Goal: Task Accomplishment & Management: Complete application form

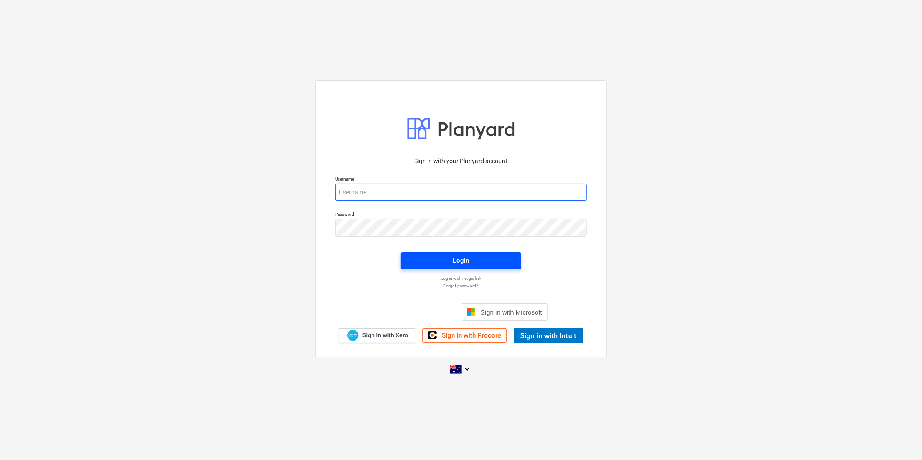
type input "[PERSON_NAME][EMAIL_ADDRESS][DOMAIN_NAME]"
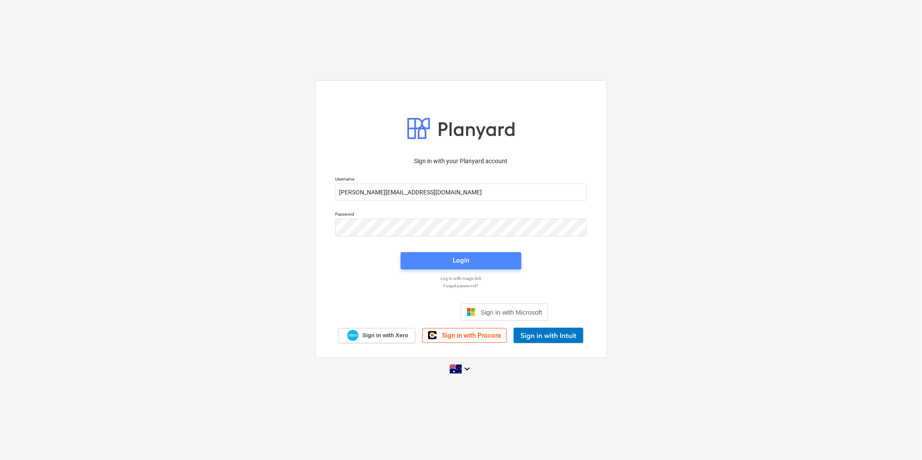
click at [449, 263] on span "Login" at bounding box center [461, 260] width 100 height 11
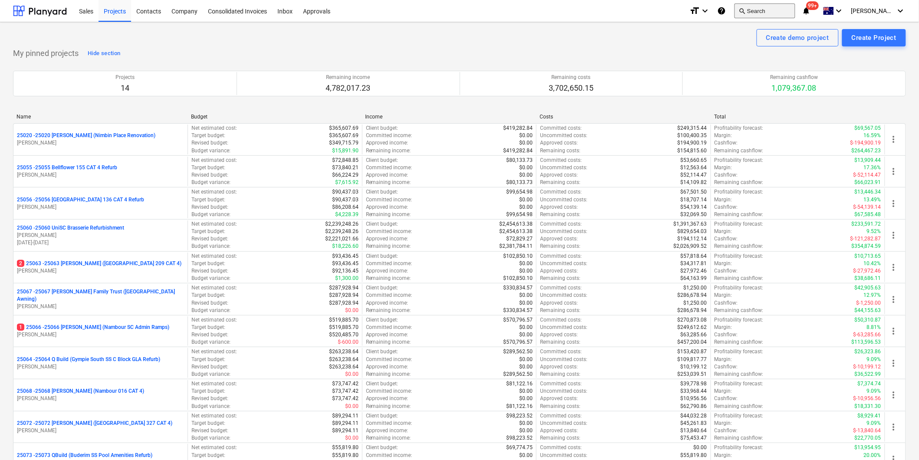
click at [769, 11] on button "search Search" at bounding box center [764, 10] width 61 height 15
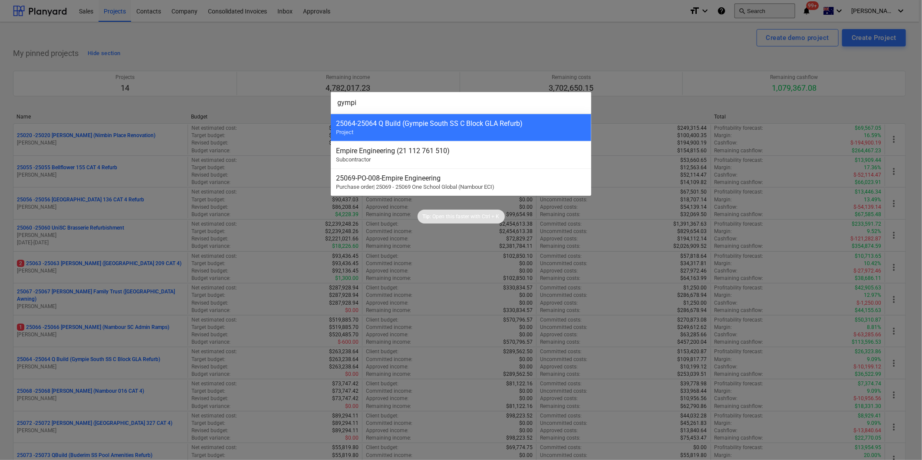
type input "gympie"
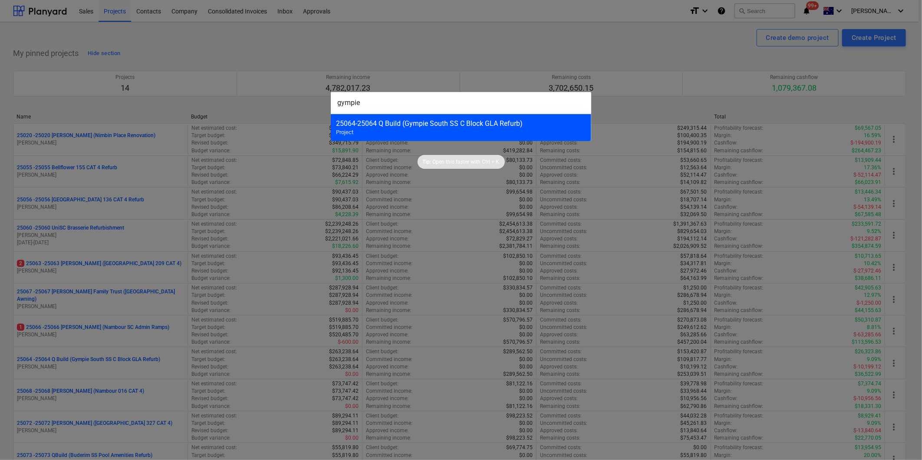
click at [468, 120] on div "25064 - 25064 Q Build (Gympie South SS C Block GLA Refurb)" at bounding box center [461, 123] width 250 height 8
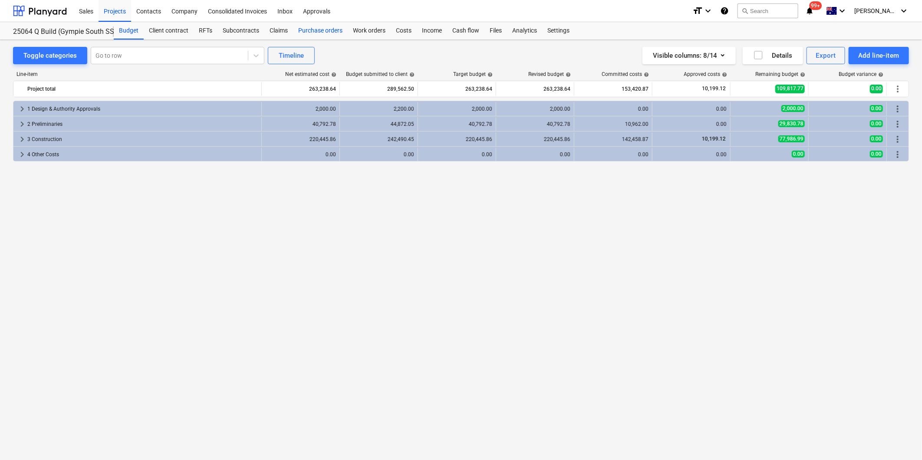
click at [329, 27] on div "Purchase orders" at bounding box center [320, 30] width 55 height 17
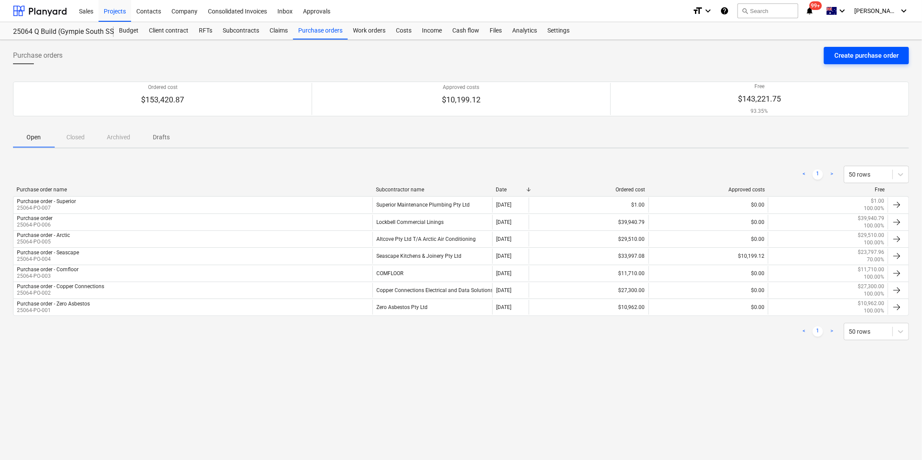
click at [844, 53] on div "Create purchase order" at bounding box center [866, 55] width 64 height 11
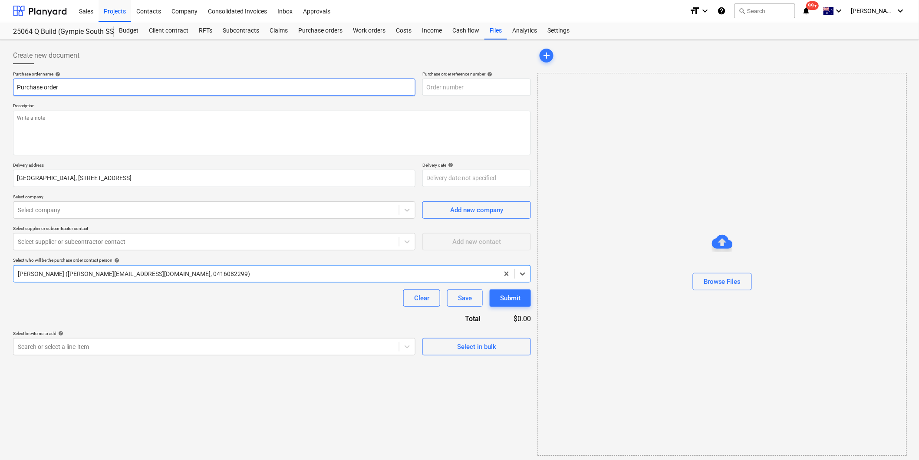
type textarea "x"
type input "25064-PO-008"
click at [90, 89] on input "Purchase order" at bounding box center [214, 87] width 402 height 17
type textarea "x"
type input "Purchase order"
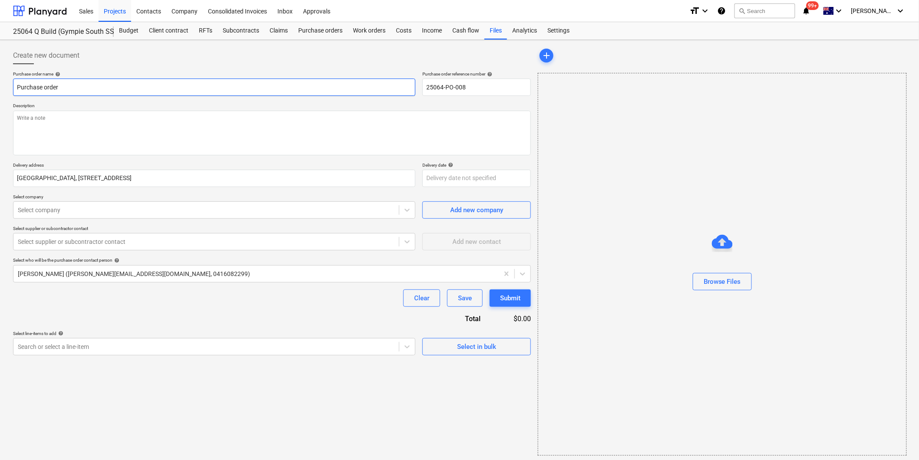
type textarea "x"
type input "Purchase order -"
type textarea "x"
type input "Purchase order -"
click at [140, 85] on input "Purchase order -" at bounding box center [214, 87] width 402 height 17
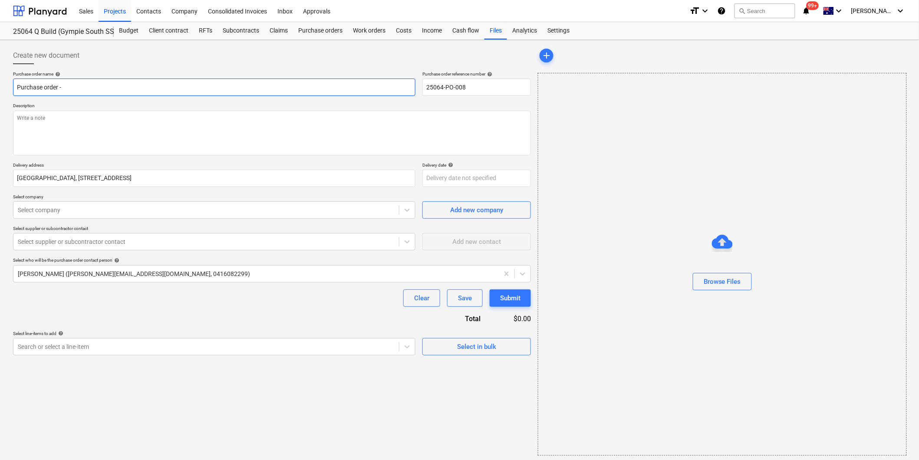
type textarea "x"
type input "Purchase order - C"
type textarea "x"
type input "Purchase order - Co"
type textarea "x"
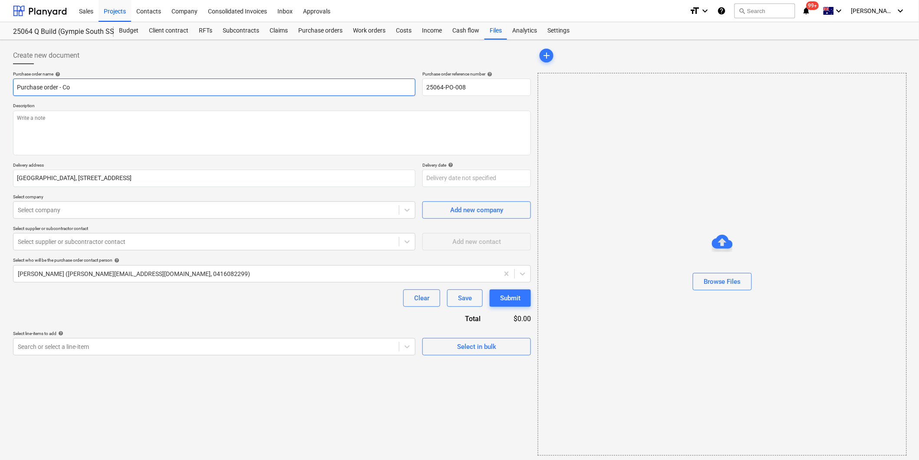
type input "Purchase order - Coo"
type textarea "x"
type input "Purchase order - Cool"
type textarea "x"
type input "Purchase order - Coolo"
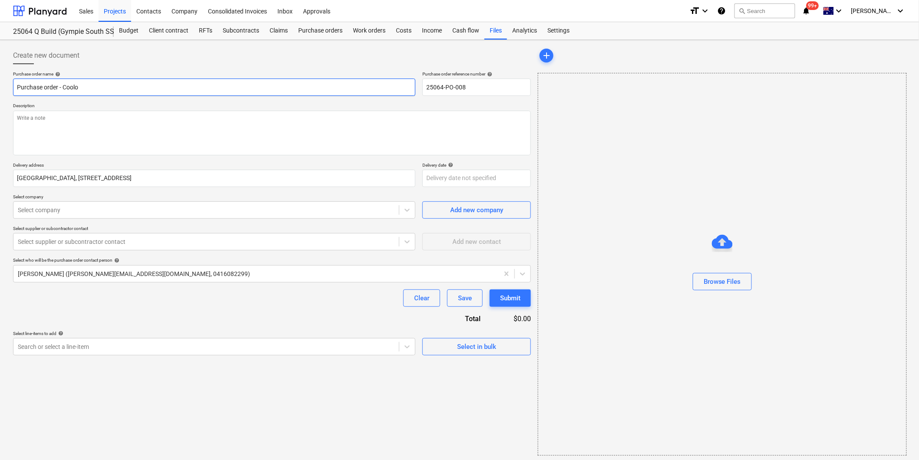
type textarea "x"
type input "Purchase order - Cooloa"
type textarea "x"
type input "Purchase order - Coolo"
type textarea "x"
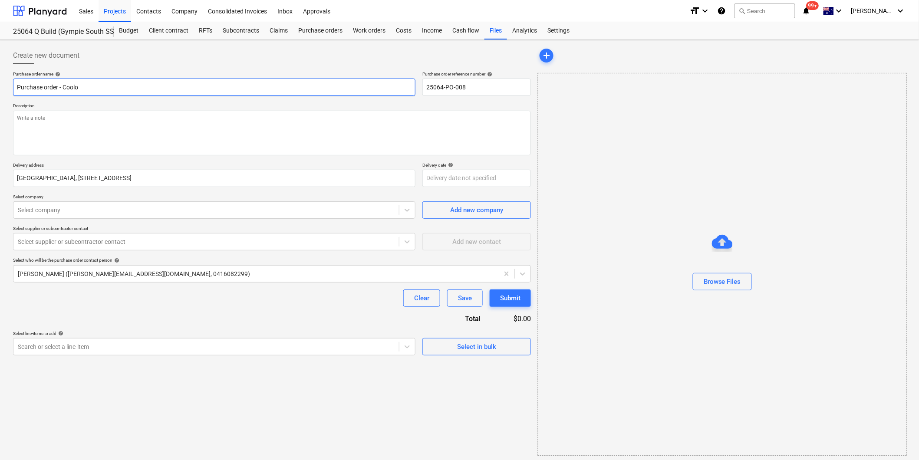
type input "Purchase order - Cooloo"
type textarea "x"
type input "Purchase order - Coolool"
type textarea "x"
type input "Purchase order - Cooloola"
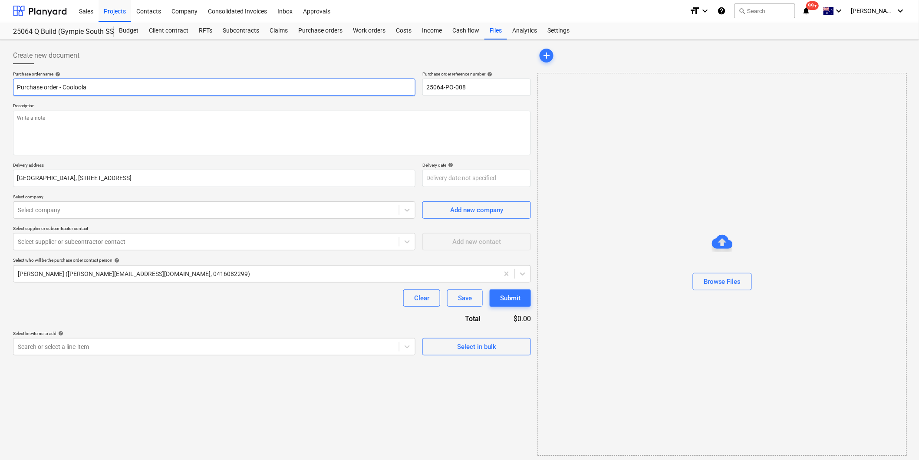
type textarea "x"
type input "Purchase order - Cooloola"
type textarea "x"
type input "Purchase order - Cooloola G"
type textarea "x"
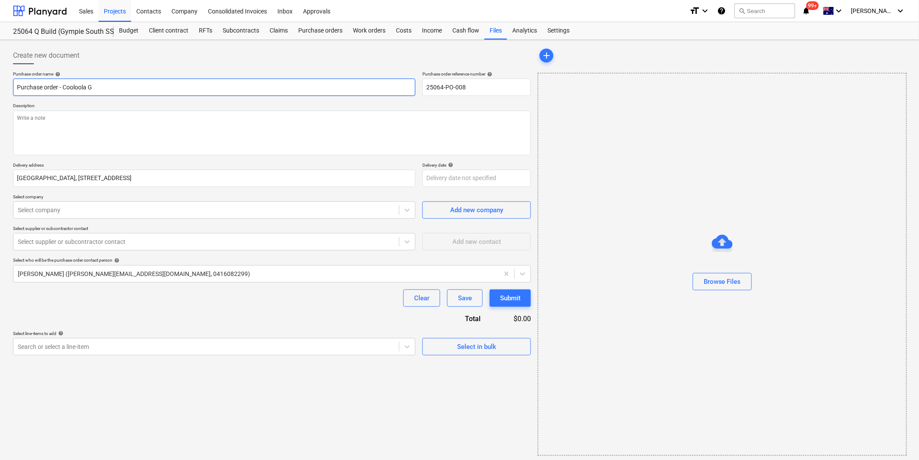
type input "Purchase order - Cooloola Gl"
type textarea "x"
type input "Purchase order - Cooloola Gla"
type textarea "x"
type input "Purchase order - Cooloola Glas"
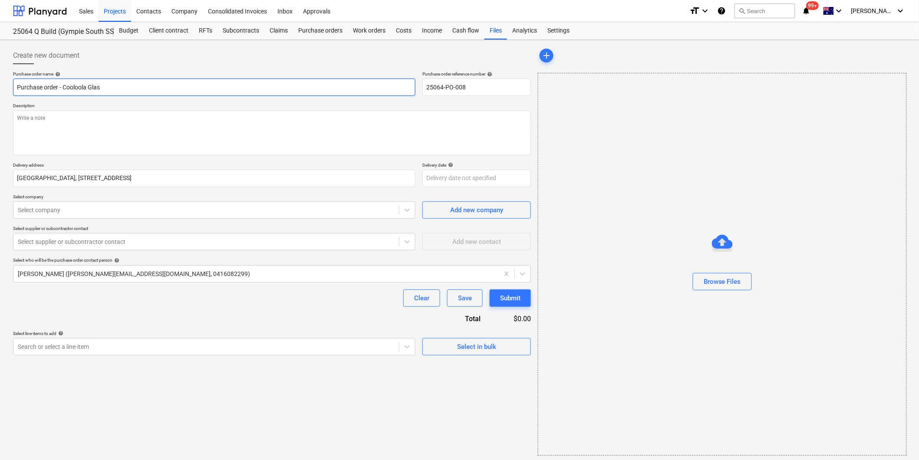
type textarea "x"
type input "Purchase order - Cooloola Glass"
type textarea "x"
type input "Purchase order - Cooloola Glass"
type textarea "x"
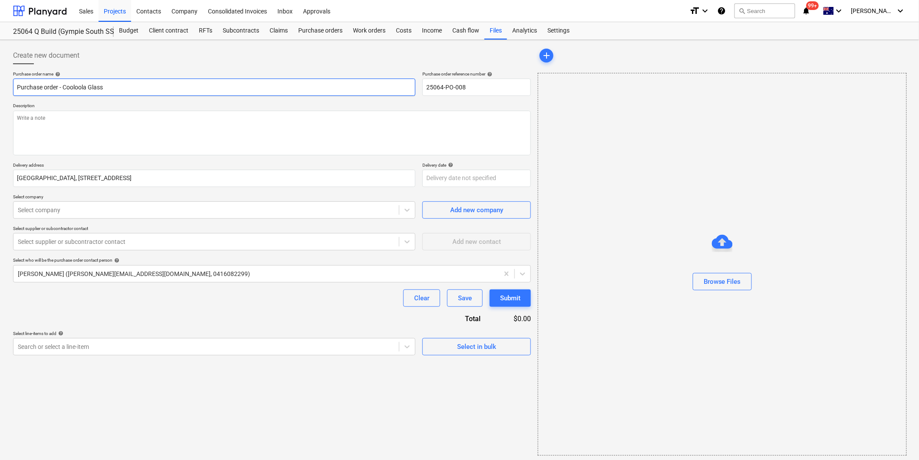
type input "Purchase order - Cooloola Glass &"
type textarea "x"
type input "Purchase order - Cooloola Glass &"
type textarea "x"
type input "Purchase order - Cooloola Glass & a"
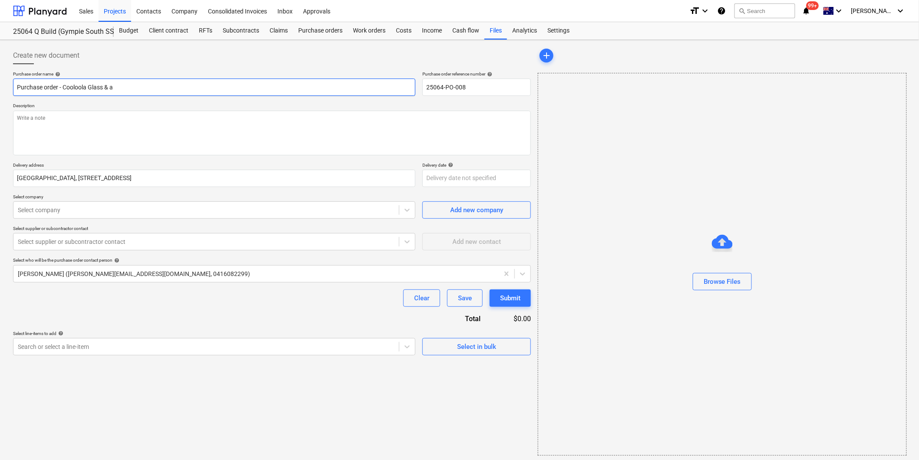
type textarea "x"
type input "Purchase order - Cooloola Glass & al"
type textarea "x"
type input "Purchase order - Cooloola Glass & alu"
type textarea "x"
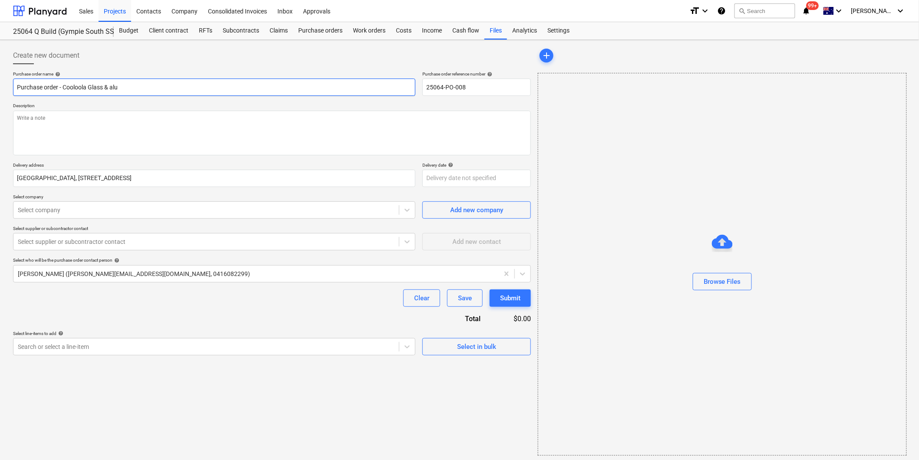
type input "Purchase order - Cooloola Glass & alum"
type textarea "x"
type input "Purchase order - Cooloola Glass & alumi"
type textarea "x"
type input "Purchase order - Cooloola Glass & alumin"
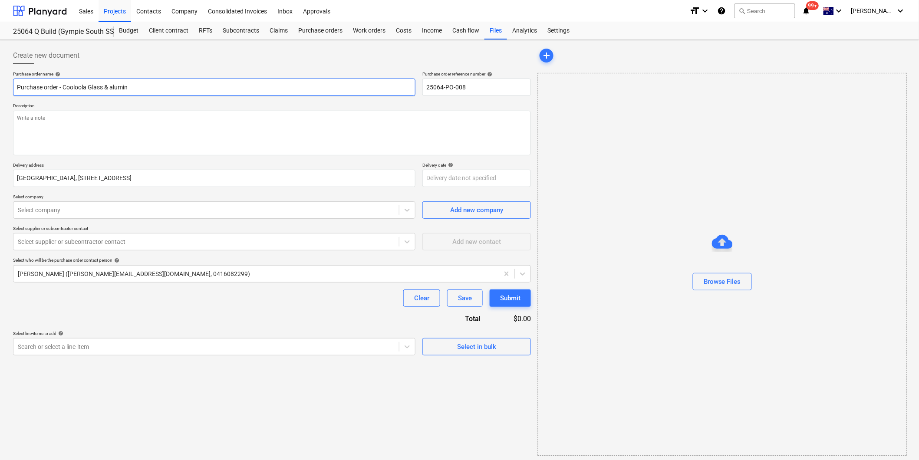
type textarea "x"
type input "Purchase order - Cooloola Glass & alumini"
type textarea "x"
type input "Purchase order - Cooloola Glass & aluminiu"
type textarea "x"
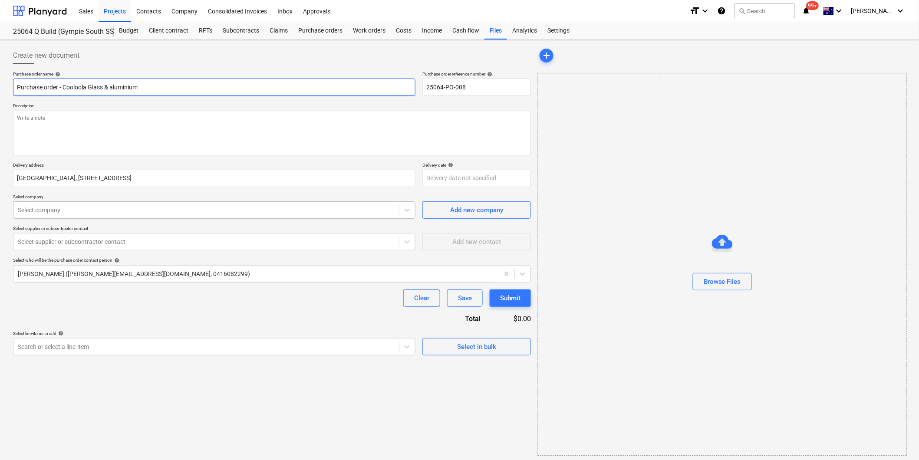
type input "Purchase order - Cooloola Glass & aluminium"
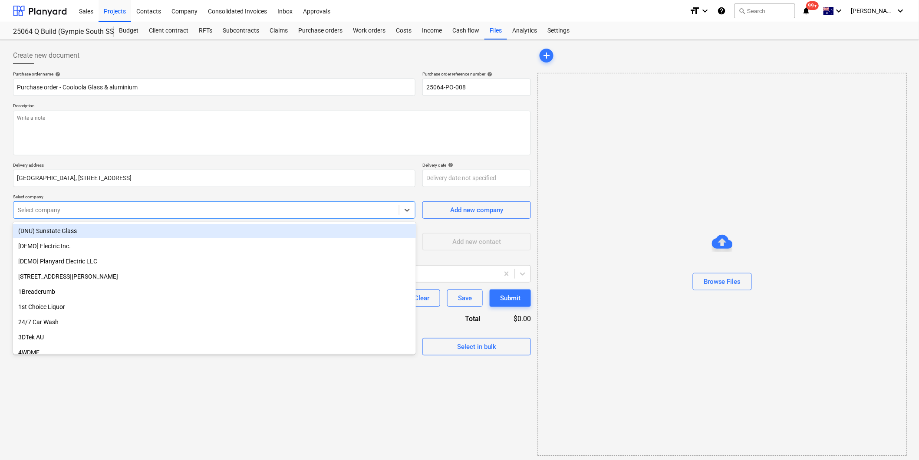
click at [63, 210] on div at bounding box center [206, 210] width 377 height 9
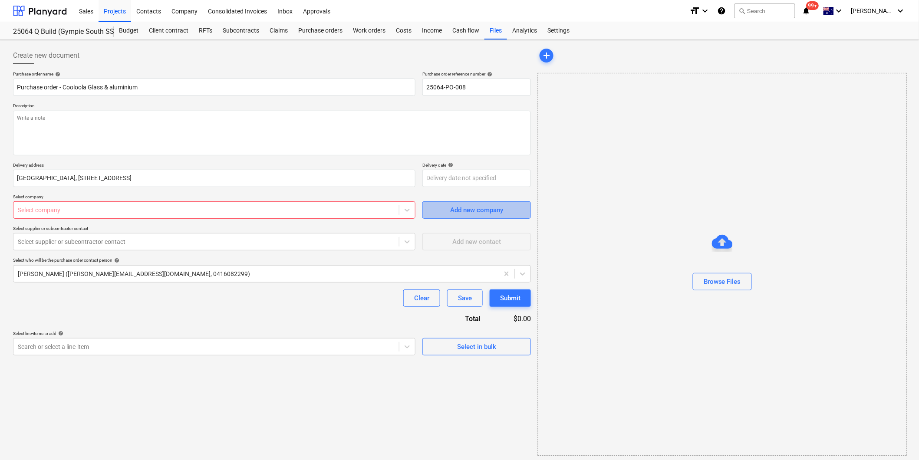
click at [482, 207] on div "Add new company" at bounding box center [476, 209] width 53 height 11
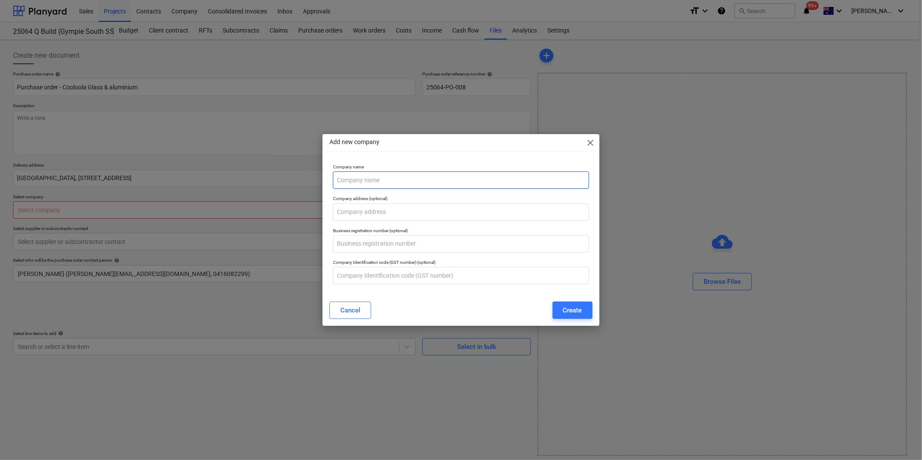
click at [392, 180] on input "text" at bounding box center [461, 179] width 256 height 17
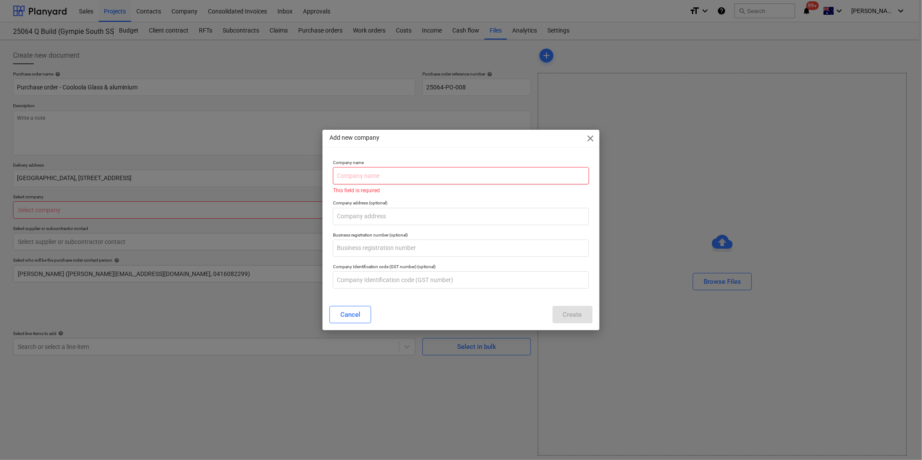
type textarea "x"
click at [368, 176] on input "text" at bounding box center [461, 175] width 256 height 17
paste input "Cooloola Glass & Aluminium"
type input "Cooloola Glass & Aluminium"
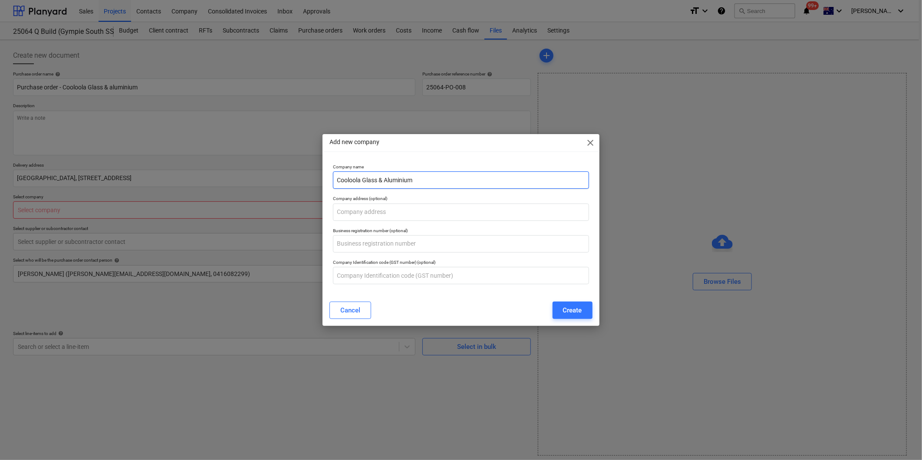
type textarea "x"
type input "Cooloola Glass & Aluminium"
type textarea "x"
click at [337, 182] on input "Cooloola Glass & Aluminium" at bounding box center [461, 179] width 256 height 17
paste input "FRAJM PTY LTD"
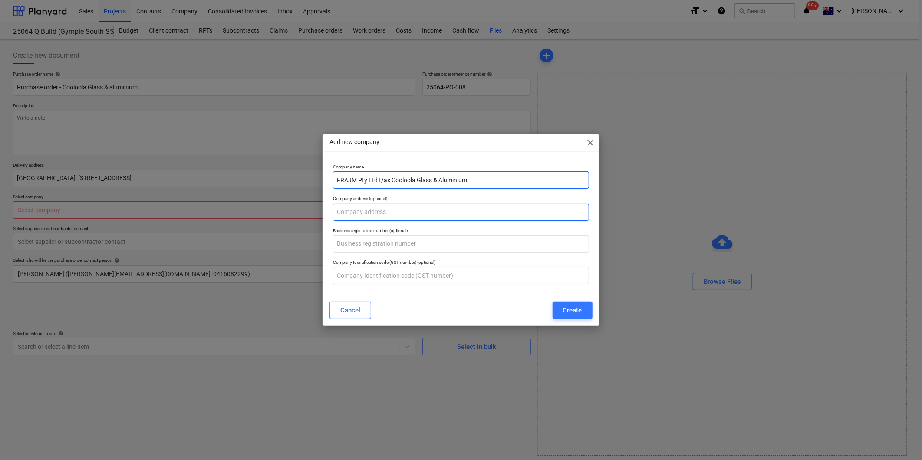
type input "FRAJM Pty Ltd t/as Cooloola Glass & Aluminium"
drag, startPoint x: 362, startPoint y: 210, endPoint x: 296, endPoint y: 226, distance: 67.2
click at [362, 210] on input "text" at bounding box center [461, 212] width 256 height 17
type textarea "x"
click at [355, 212] on input "text" at bounding box center [461, 212] width 256 height 17
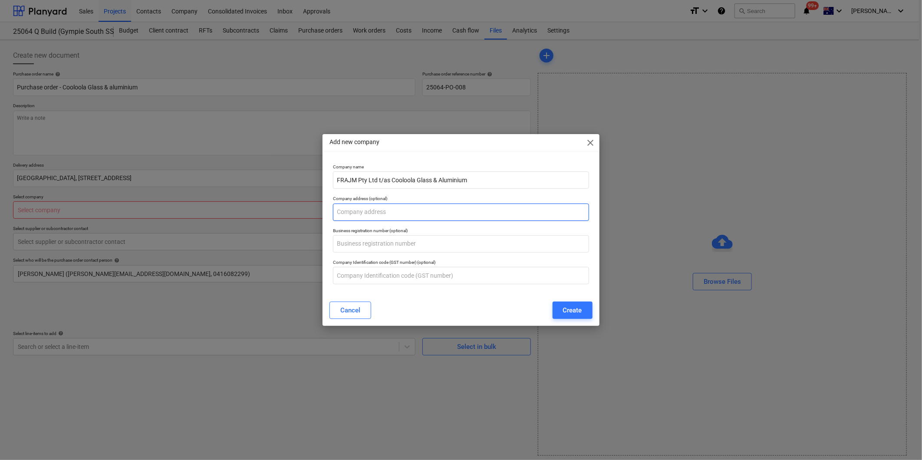
paste input "[STREET_ADDRESS]"
type input "[STREET_ADDRESS]"
click at [370, 243] on input "text" at bounding box center [461, 243] width 256 height 17
type input "99 104 728 387"
click at [570, 310] on div "Create" at bounding box center [572, 310] width 19 height 11
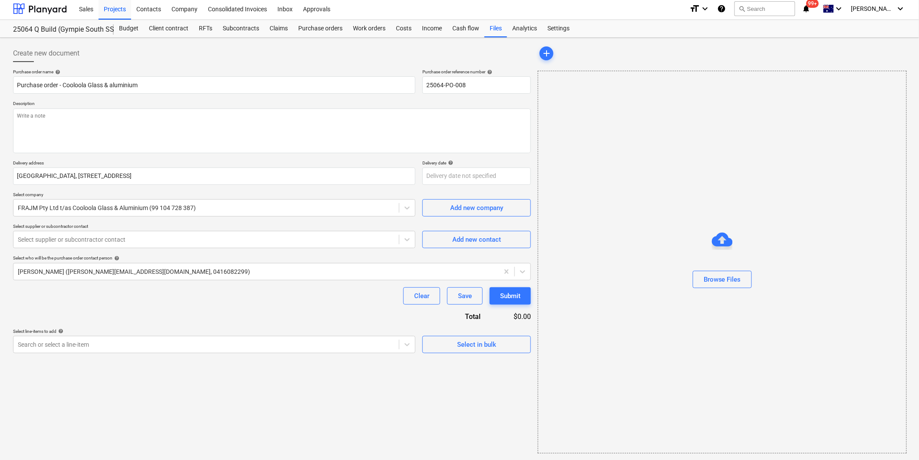
scroll to position [3, 0]
click at [487, 240] on div "Add new contact" at bounding box center [476, 238] width 49 height 11
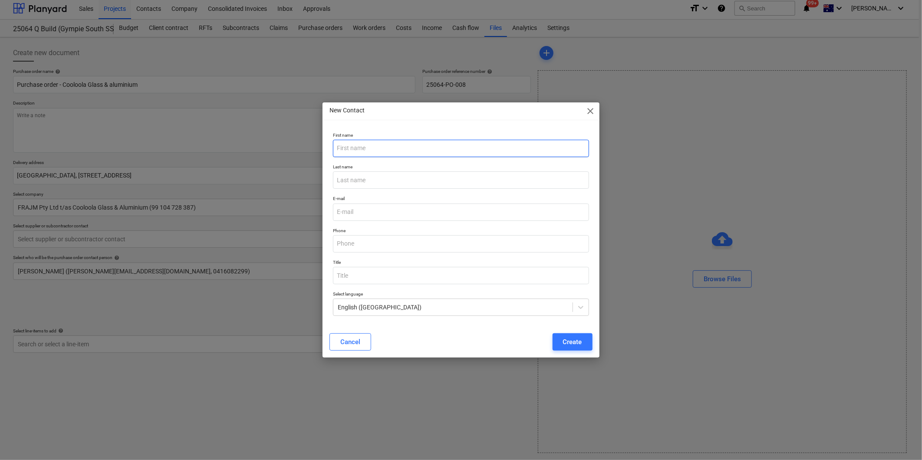
type textarea "x"
click at [362, 210] on input "email" at bounding box center [461, 212] width 256 height 17
paste input "[PERSON_NAME][EMAIL_ADDRESS][DOMAIN_NAME]"
type input "[PERSON_NAME][EMAIL_ADDRESS][DOMAIN_NAME]"
click at [362, 154] on input "text" at bounding box center [461, 148] width 256 height 17
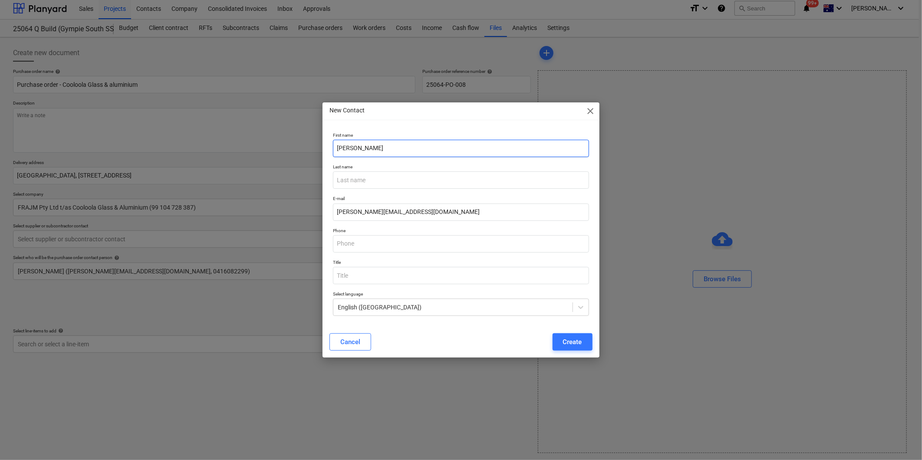
type input "[PERSON_NAME]"
click at [397, 181] on input "text" at bounding box center [461, 179] width 256 height 17
type textarea "x"
type input "Kruik"
click at [375, 242] on input "text" at bounding box center [461, 243] width 256 height 17
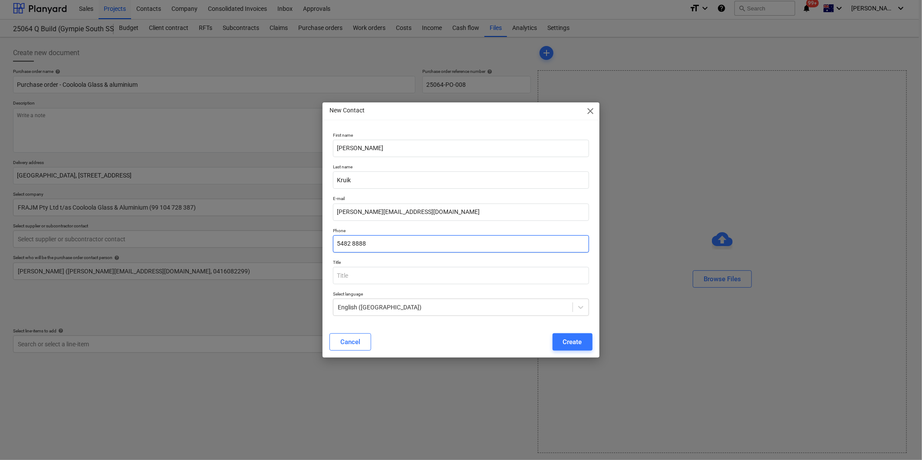
click at [336, 245] on input "5482 8888" at bounding box center [461, 243] width 256 height 17
type input "07 5482 8888"
click at [572, 340] on div "Create" at bounding box center [572, 341] width 19 height 11
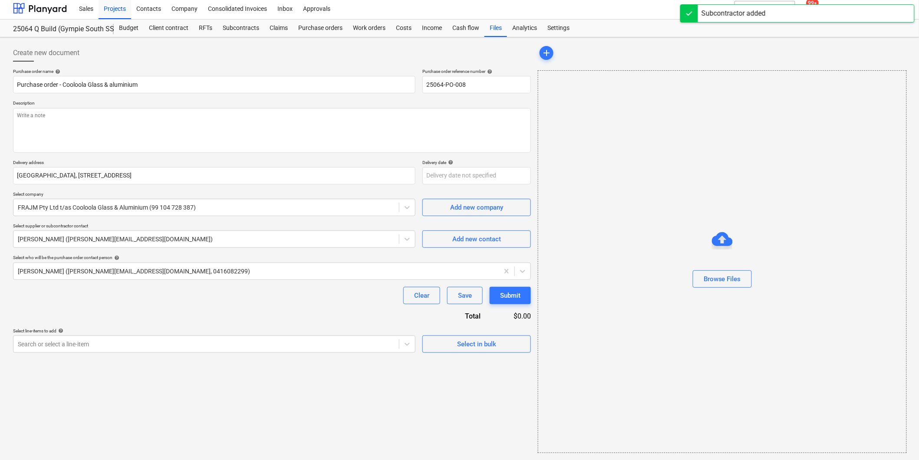
click at [105, 316] on div "Purchase order name help Purchase order - Cooloola Glass & aluminium Purchase o…" at bounding box center [272, 211] width 518 height 284
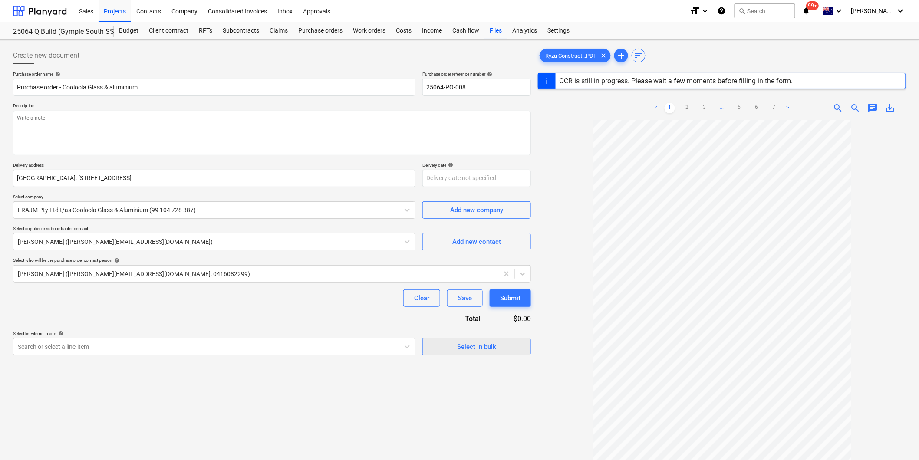
click at [438, 349] on span "Select in bulk" at bounding box center [476, 346] width 87 height 11
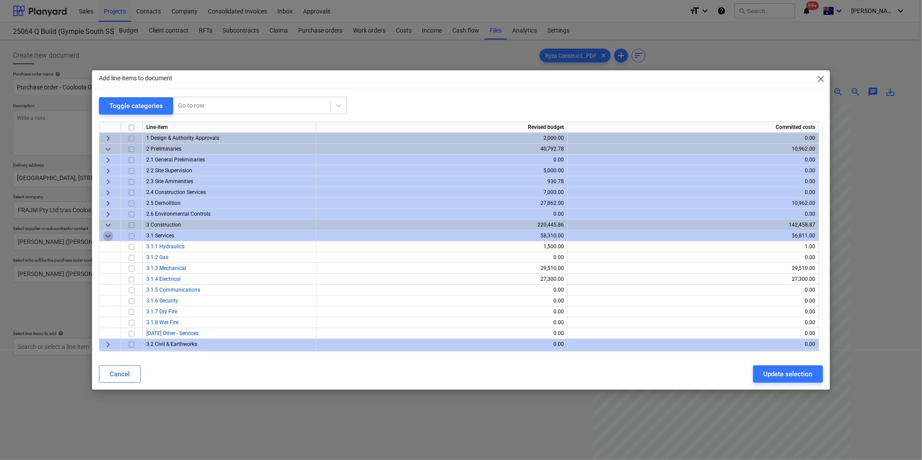
click at [107, 235] on span "keyboard_arrow_down" at bounding box center [108, 236] width 10 height 10
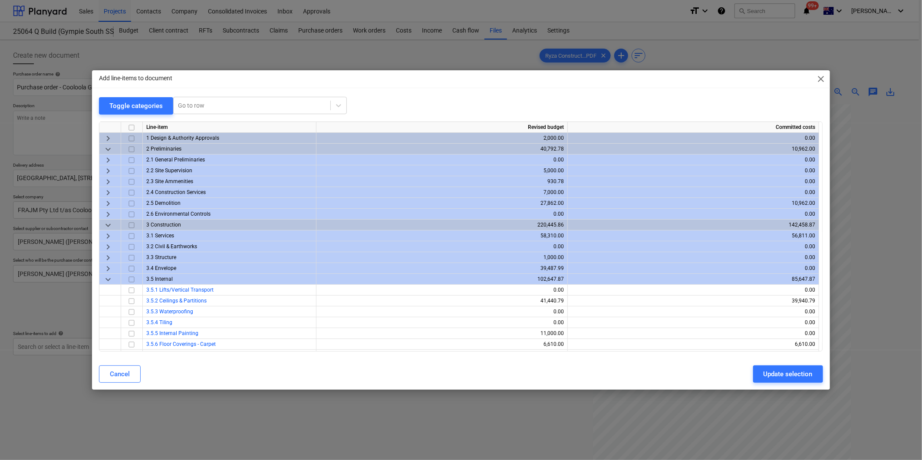
click at [109, 267] on span "keyboard_arrow_right" at bounding box center [108, 268] width 10 height 10
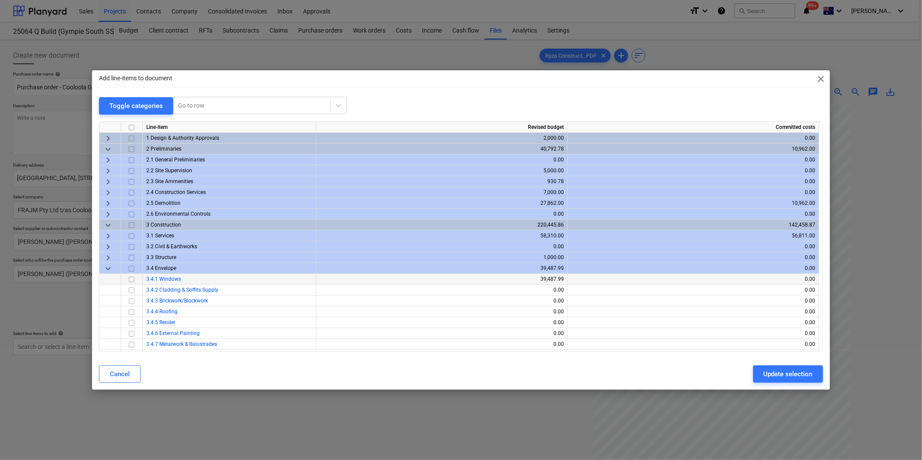
click at [129, 279] on input "checkbox" at bounding box center [131, 279] width 10 height 10
click at [783, 372] on div "Update selection" at bounding box center [787, 373] width 49 height 11
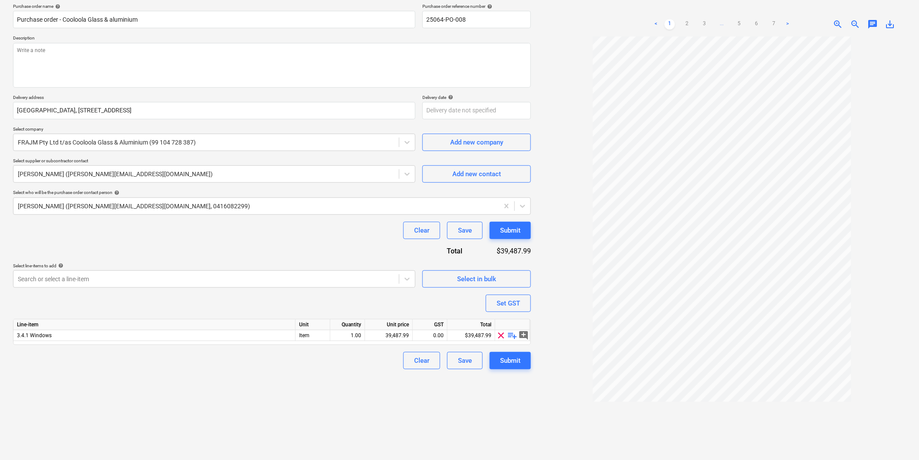
scroll to position [87, 0]
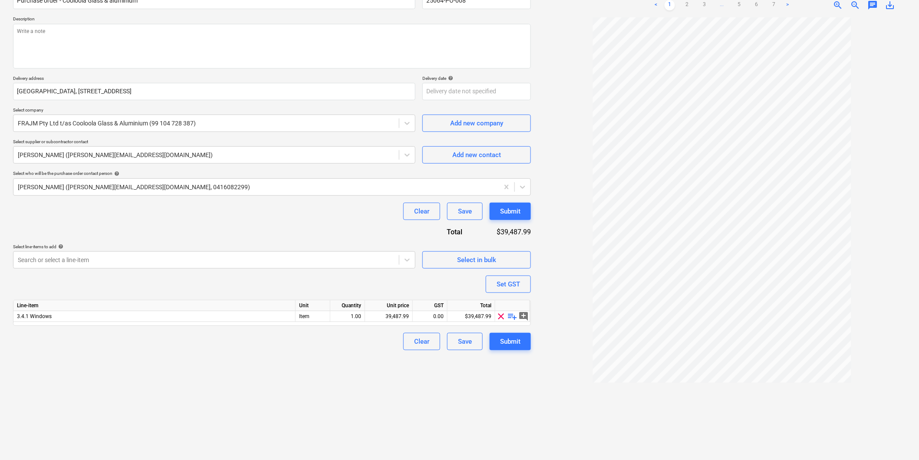
click at [517, 317] on span "playlist_add" at bounding box center [512, 316] width 10 height 10
type textarea "x"
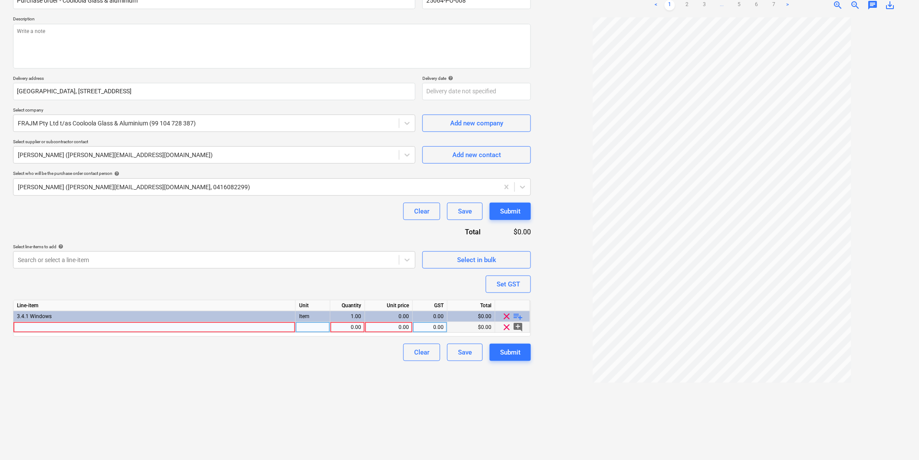
click at [124, 329] on div at bounding box center [154, 327] width 282 height 11
type input "Supply and install windows and security screens as per quote 4204 Revision"
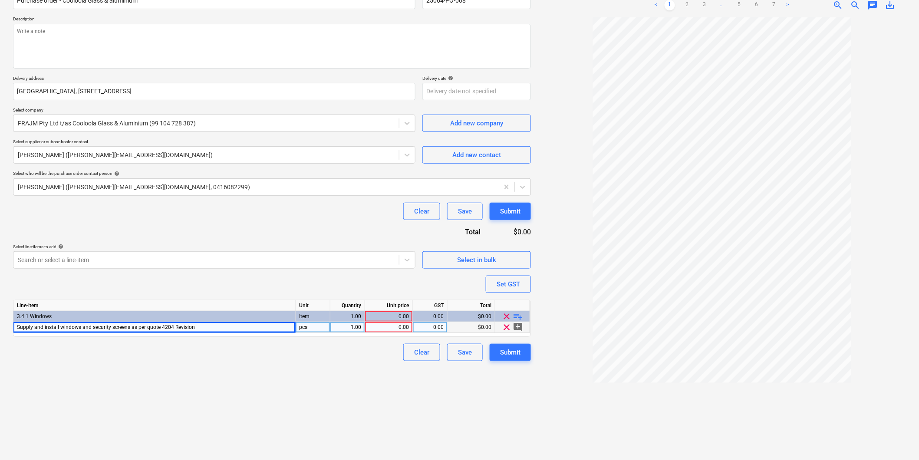
type textarea "x"
click at [213, 332] on div "Supply and install windows and security screens as per quote 4204 Revision" at bounding box center [154, 327] width 282 height 11
click at [227, 327] on input "Supply and install windows and security screens as per quote 4204 Revision" at bounding box center [154, 327] width 282 height 10
click at [206, 330] on input "Supply and install windows and security screens as per quote 4204 Revision" at bounding box center [154, 327] width 282 height 10
type input "Supply and install windows and security screens as per quote 4204 - Ver 6 dated…"
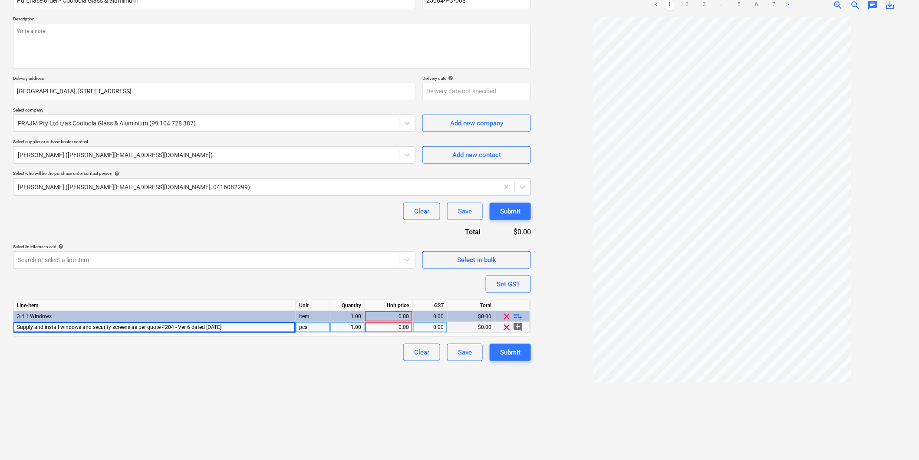
type textarea "x"
click at [404, 328] on div "0.00" at bounding box center [388, 327] width 40 height 11
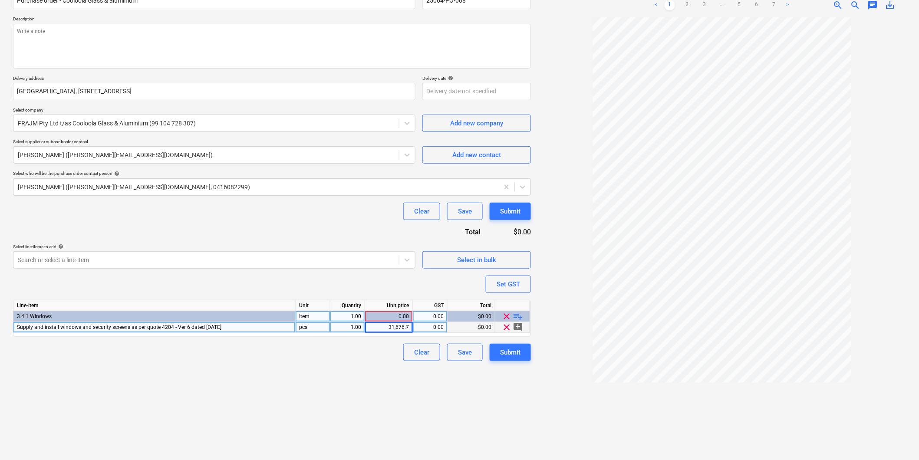
type input "31,676.77"
type textarea "x"
click at [439, 328] on div "0.00" at bounding box center [429, 327] width 27 height 11
type input "10"
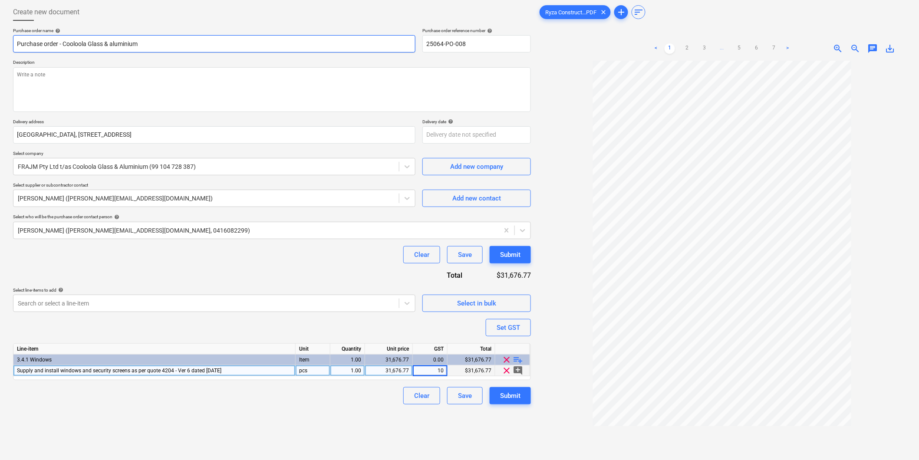
scroll to position [0, 0]
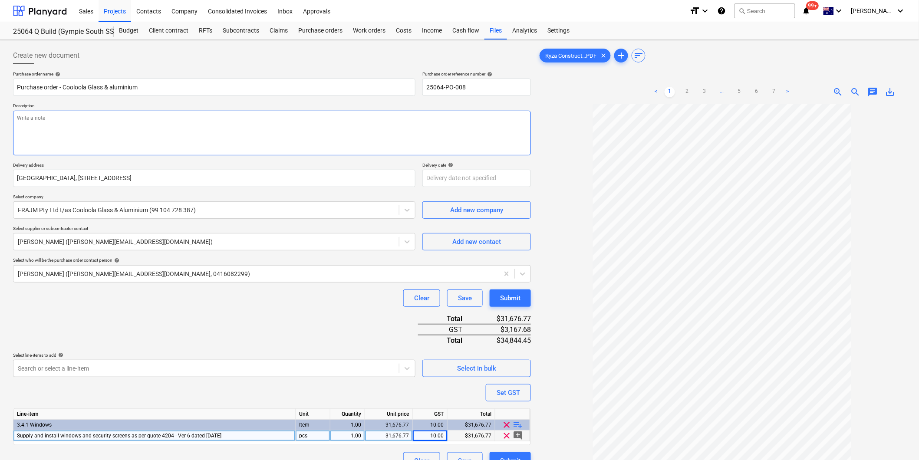
click at [43, 114] on textarea at bounding box center [272, 133] width 518 height 45
type textarea "x"
type textarea "P"
type textarea "x"
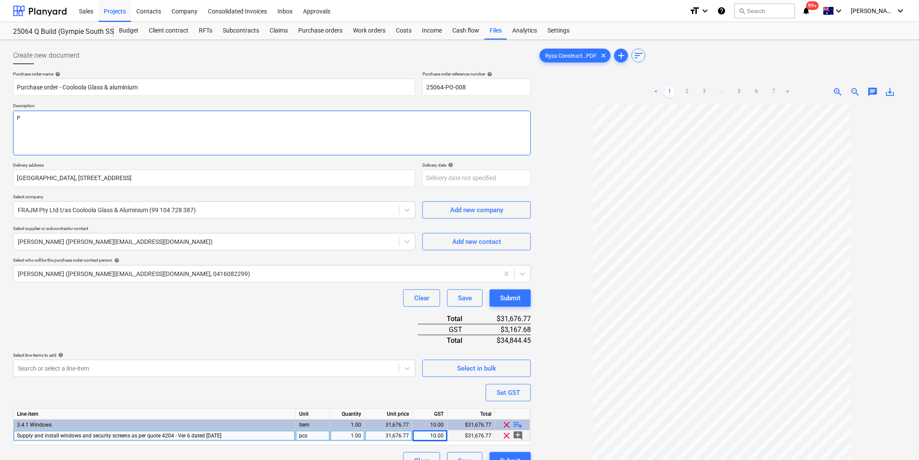
type textarea "Pa"
type textarea "x"
type textarea "Pay"
type textarea "x"
type textarea "Paym"
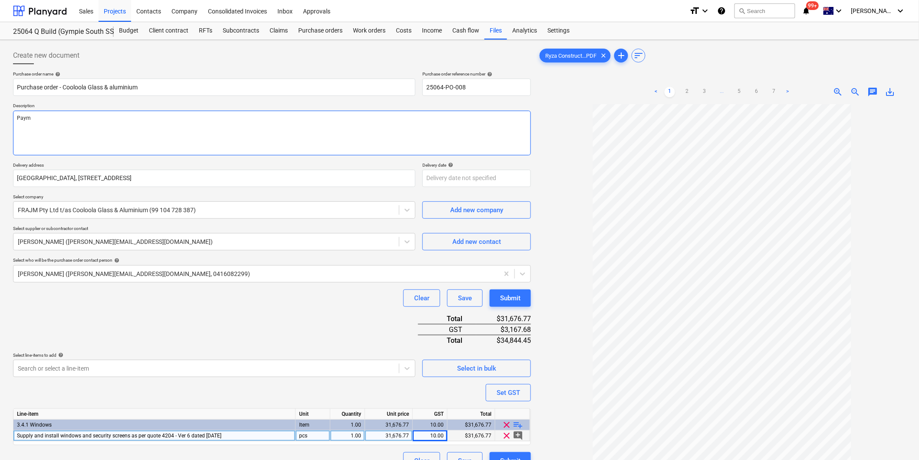
type textarea "x"
type textarea "Payme"
type textarea "x"
type textarea "Paymen"
type textarea "x"
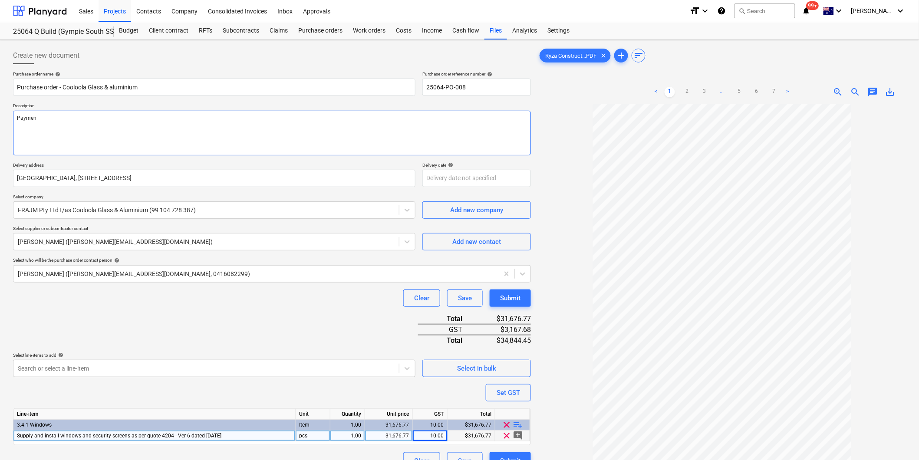
type textarea "Payment"
type textarea "x"
type textarea "Payment"
type textarea "x"
type textarea "Payment T"
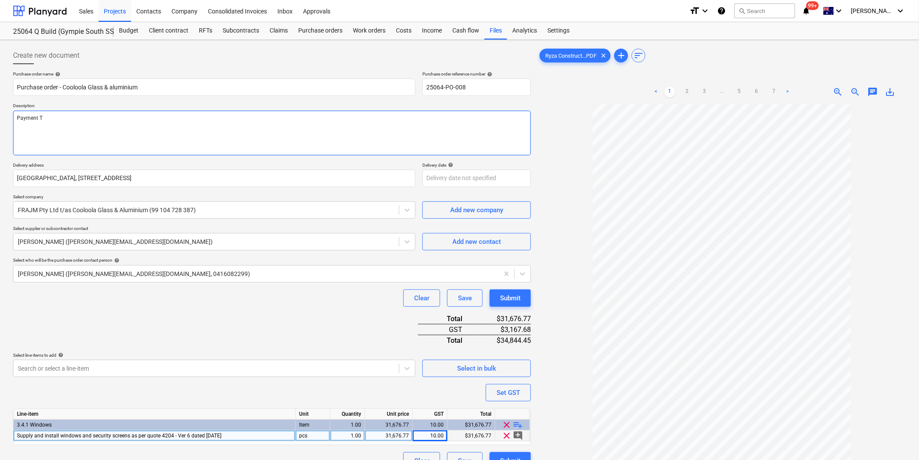
type textarea "x"
type textarea "Payment Tr"
type textarea "x"
type textarea "Payment Tre"
type textarea "x"
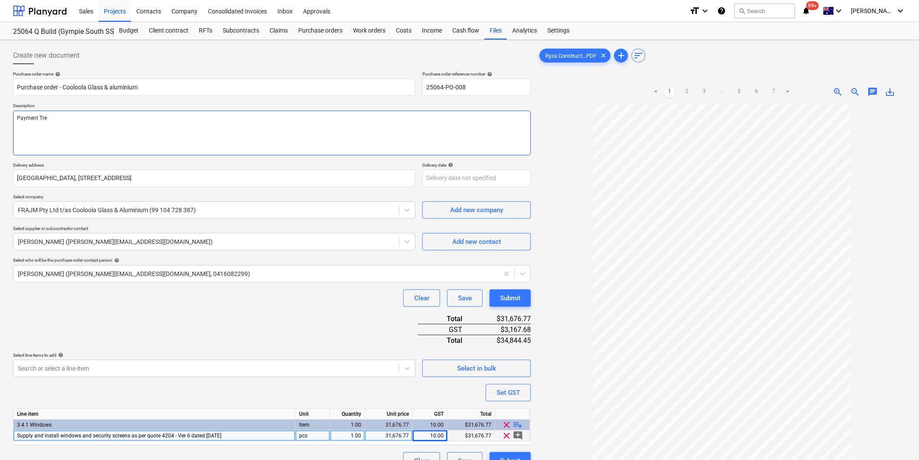
type textarea "Payment Trem"
type textarea "x"
type textarea "Payment Trems"
type textarea "x"
type textarea "Payment Trems:"
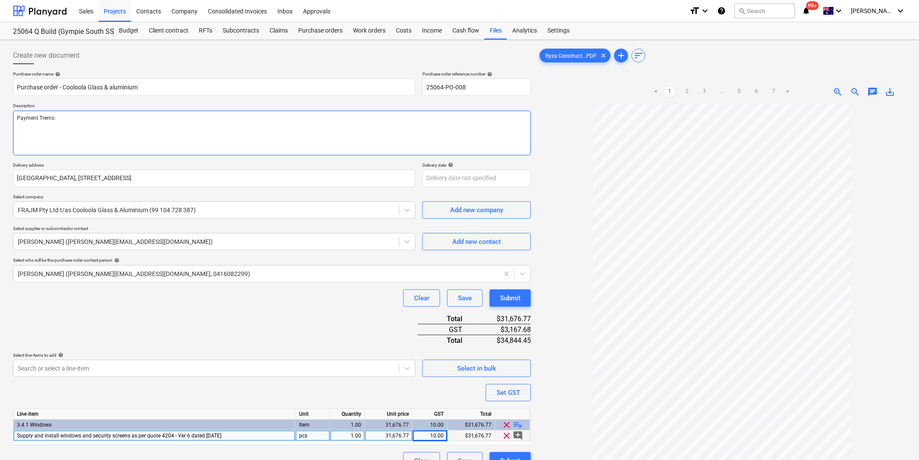
type textarea "x"
type textarea "Payment Trems"
type textarea "x"
type textarea "Payment Trem"
type textarea "x"
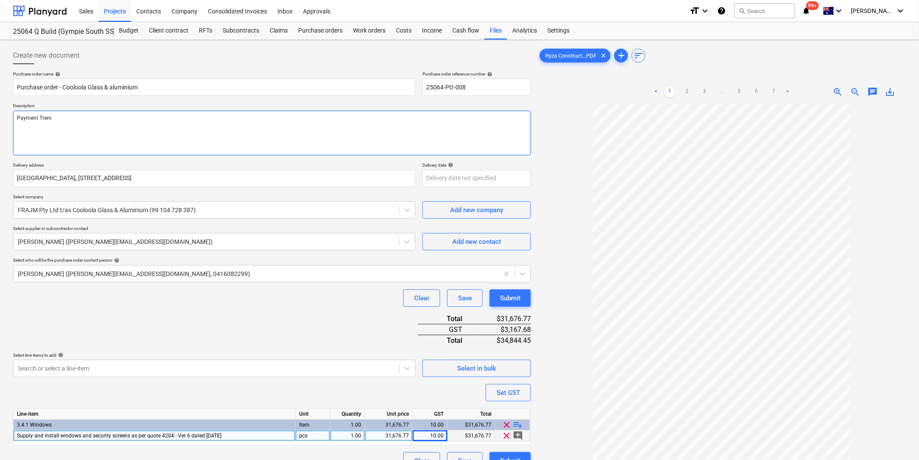
type textarea "Payment Tre"
type textarea "x"
type textarea "Payment Tr"
type textarea "x"
type textarea "Payment T"
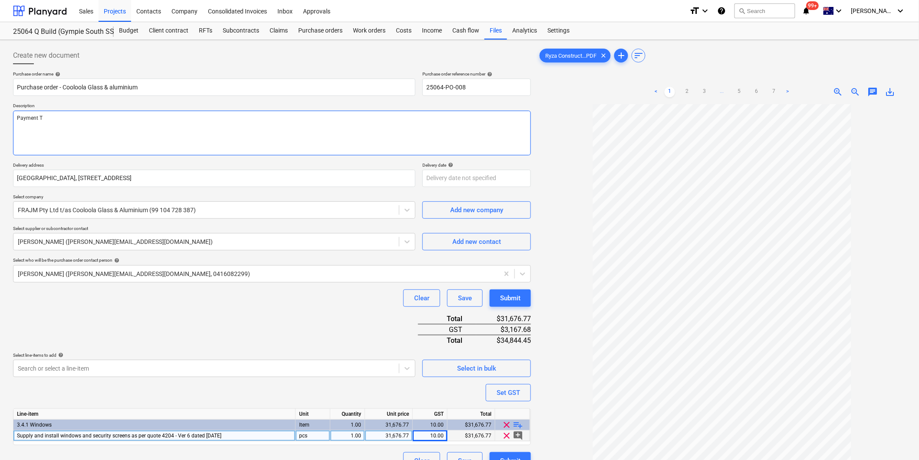
type textarea "x"
type textarea "Payment Te"
type textarea "x"
type textarea "Payment Ter"
type textarea "x"
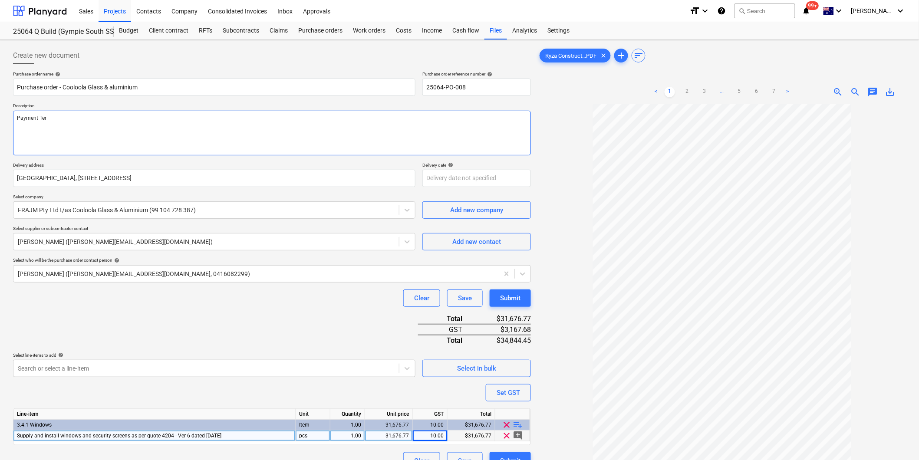
type textarea "Payment Term"
type textarea "x"
type textarea "Payment Terms"
type textarea "x"
type textarea "Payment Terms:"
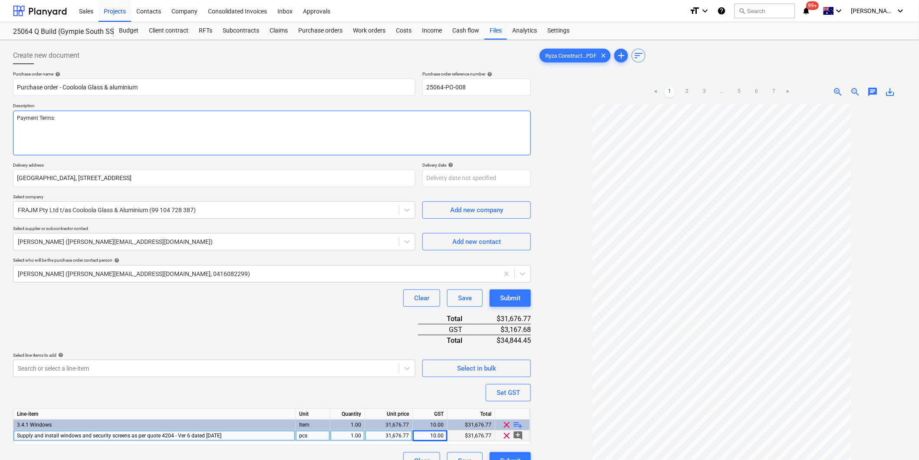
type textarea "x"
type textarea "Payment Terms:"
type textarea "x"
type textarea "Payment Terms: 1"
type textarea "x"
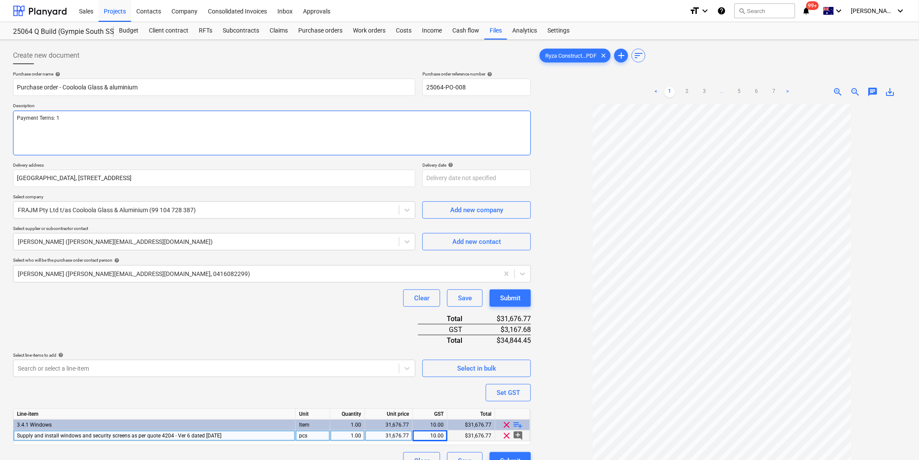
type textarea "Payment Terms: 14"
type textarea "x"
type textarea "Payment Terms: 14"
type textarea "x"
type textarea "Payment Terms: 14 d"
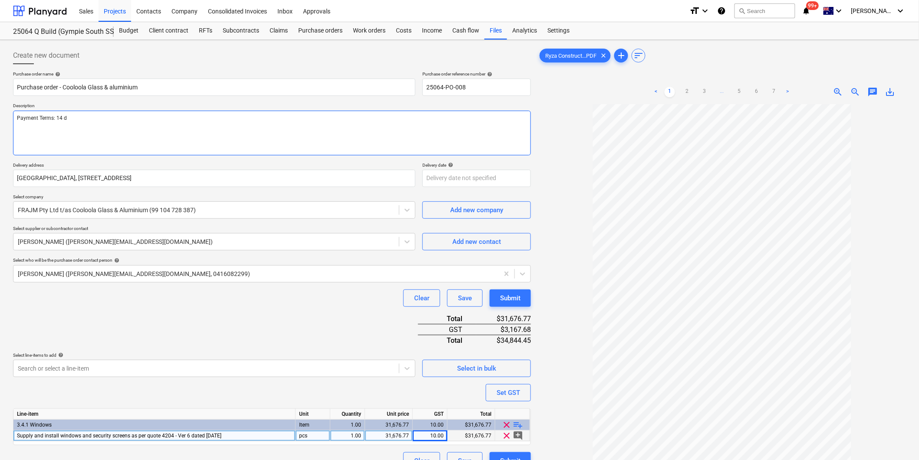
type textarea "x"
type textarea "Payment Terms: 14 da"
type textarea "x"
type textarea "Payment Terms: 14 day"
type textarea "x"
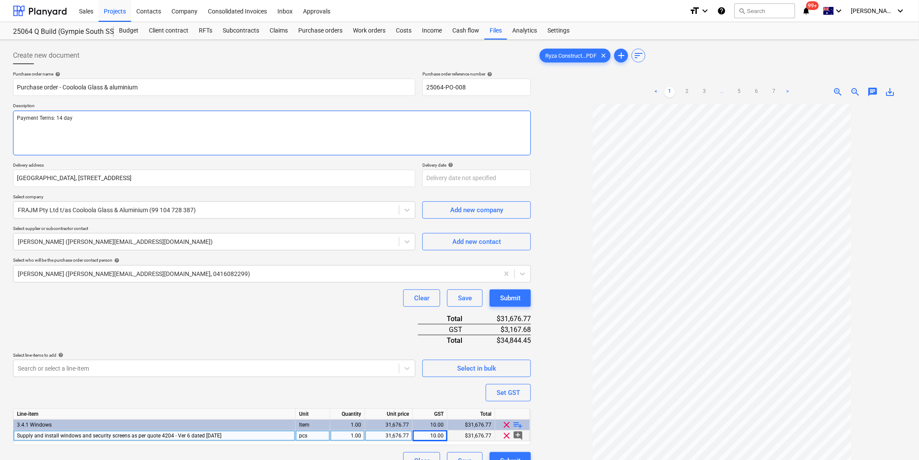
type textarea "Payment Terms: 14 days"
type textarea "x"
type textarea "Payment Terms: 14 days"
type textarea "x"
type textarea "Payment Terms: 14 days"
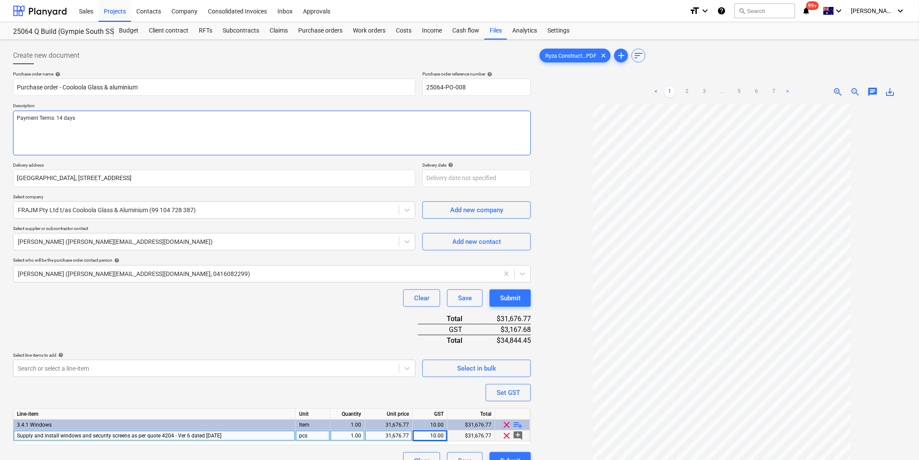
type textarea "x"
type textarea "Payment Terms: 14 days N"
type textarea "x"
type textarea "Payment Terms: 14 days No"
type textarea "x"
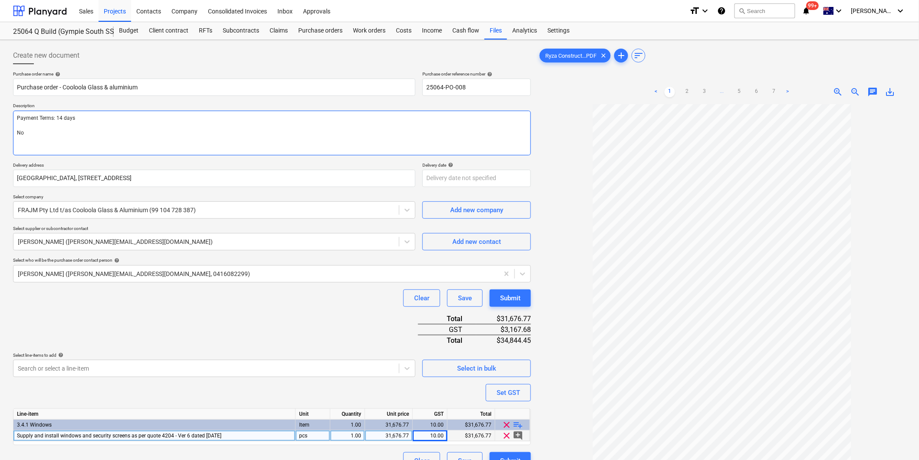
type textarea "Payment Terms: 14 days Not"
type textarea "x"
type textarea "Payment Terms: 14 days Note"
type textarea "x"
type textarea "Payment Terms: 14 days Note:"
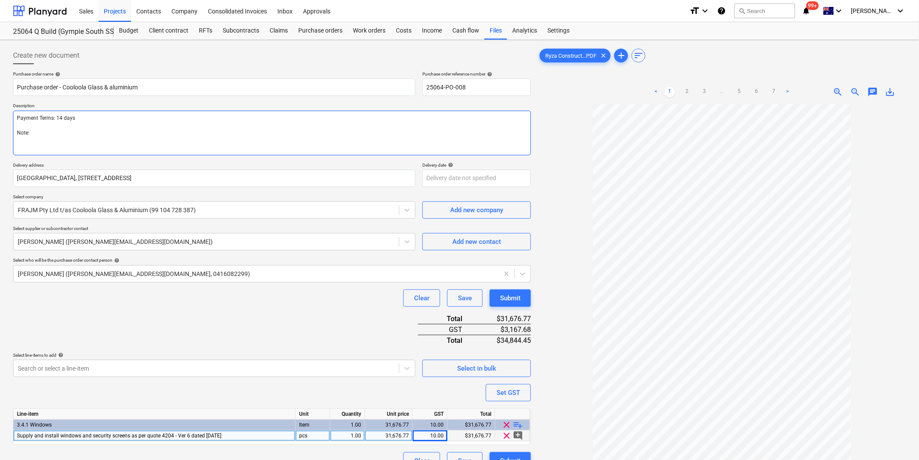
type textarea "x"
type textarea "Payment Terms: 14 days Note:"
type textarea "x"
type textarea "Payment Terms: 14 days Note: 3"
type textarea "x"
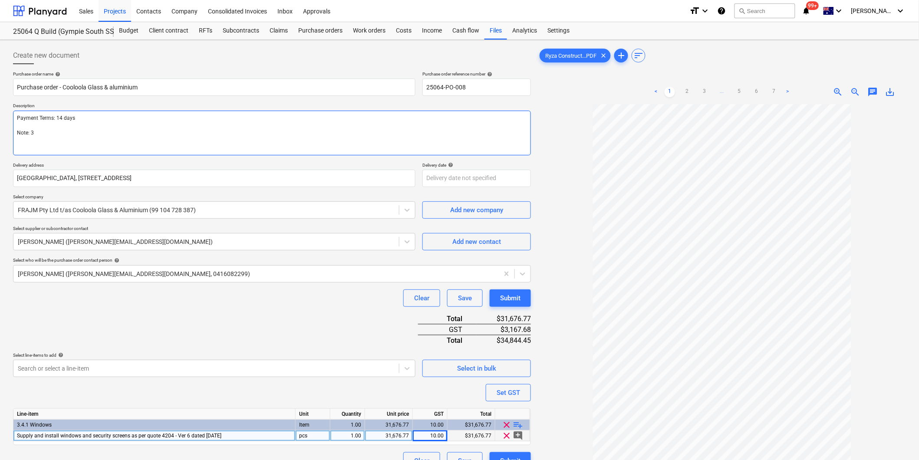
type textarea "Payment Terms: 14 days Note: 30"
type textarea "x"
type textarea "Payment Terms: 14 days Note: 30%"
type textarea "x"
type textarea "Payment Terms: 14 days Note: 30%"
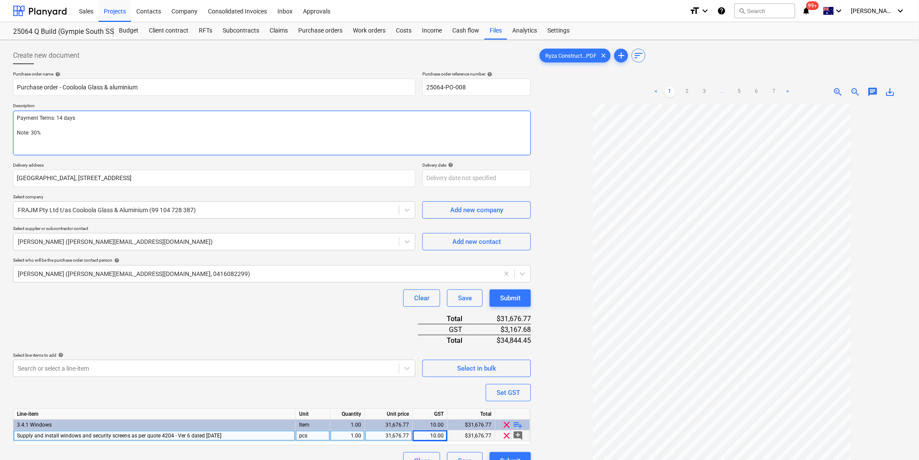
type textarea "x"
type textarea "Payment Terms: 14 days Note: 30% d"
type textarea "x"
type textarea "Payment Terms: 14 days Note: 30% de"
type textarea "x"
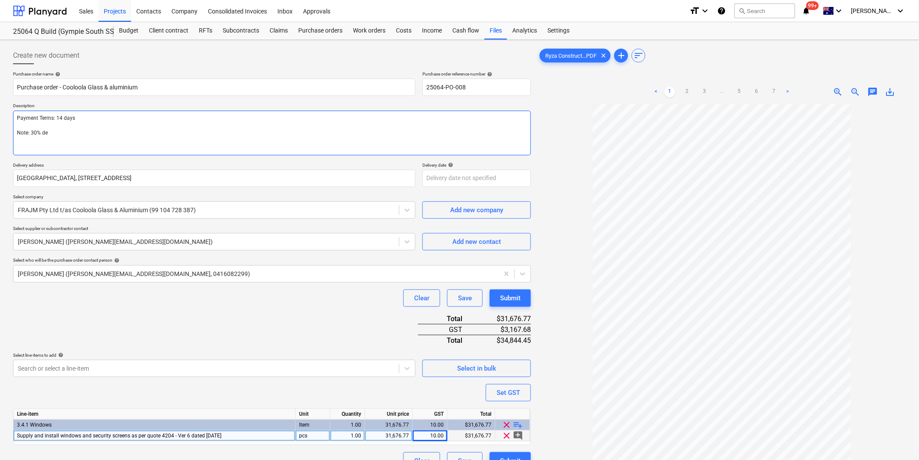
type textarea "Payment Terms: 14 days Note: 30% dep"
type textarea "x"
type textarea "Payment Terms: 14 days Note: 30% depo"
type textarea "x"
type textarea "Payment Terms: 14 days Note: 30% depos"
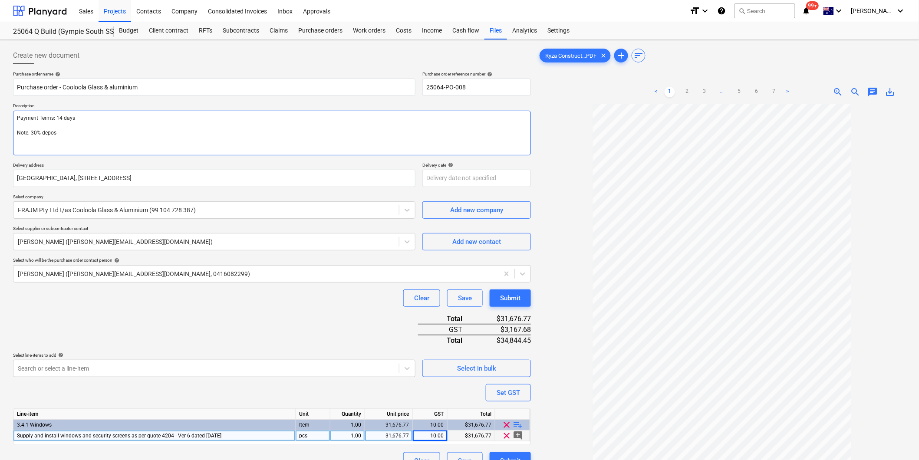
type textarea "x"
type textarea "Payment Terms: 14 days Note: 30% deposi"
type textarea "x"
type textarea "Payment Terms: 14 days Note: 30% deposit"
type textarea "x"
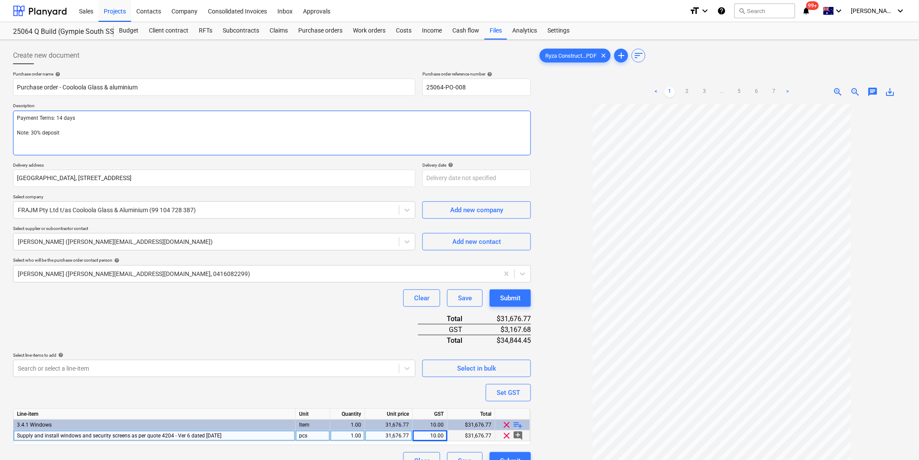
type textarea "Payment Terms: 14 days Note: 30% deposit"
type textarea "x"
type textarea "Payment Terms: 14 days Note: 30% deposit t"
type textarea "x"
type textarea "Payment Terms: 14 days Note: 30% deposit tp"
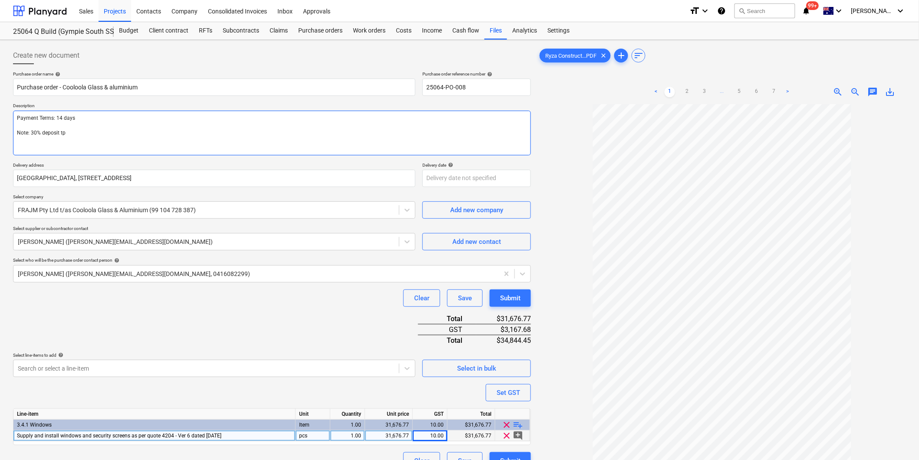
type textarea "x"
type textarea "Payment Terms: 14 days Note: 30% deposit tpo"
type textarea "x"
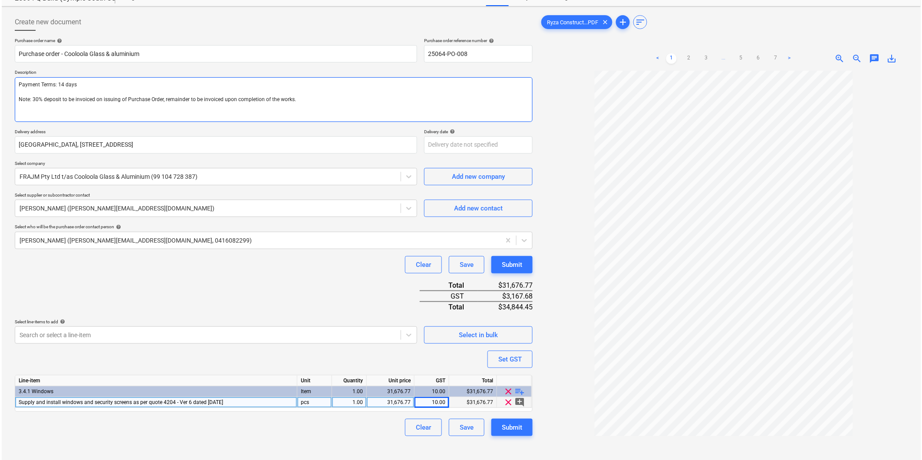
scroll to position [87, 0]
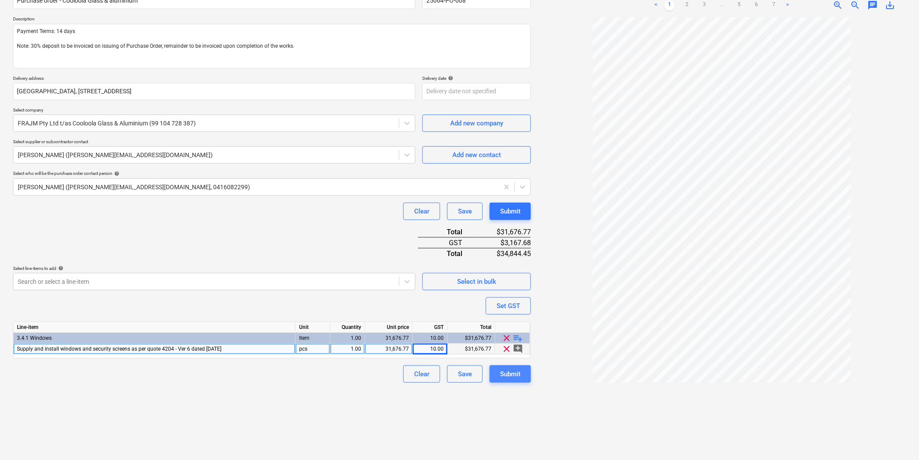
click at [518, 376] on div "Submit" at bounding box center [510, 373] width 20 height 11
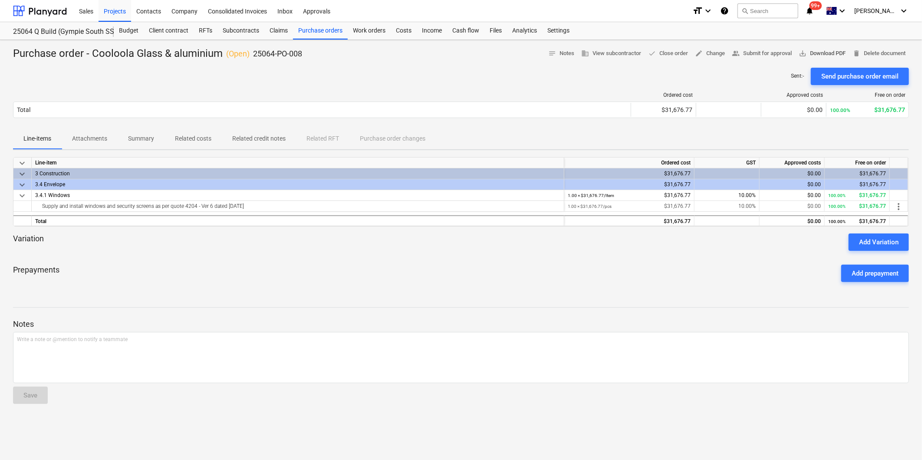
click at [817, 50] on span "save_alt Download PDF" at bounding box center [822, 54] width 47 height 10
